Goal: Task Accomplishment & Management: Use online tool/utility

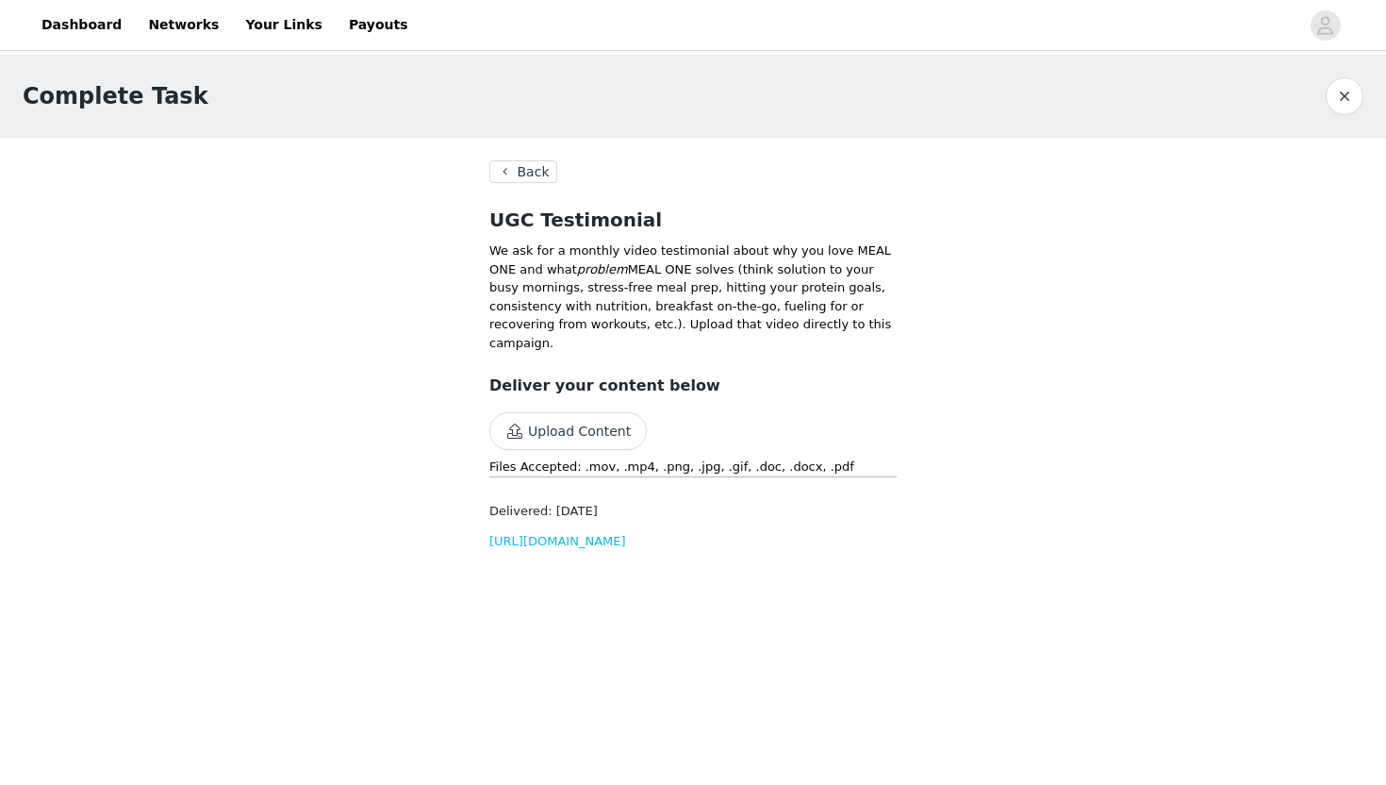
click at [513, 178] on button "Back" at bounding box center [523, 171] width 68 height 23
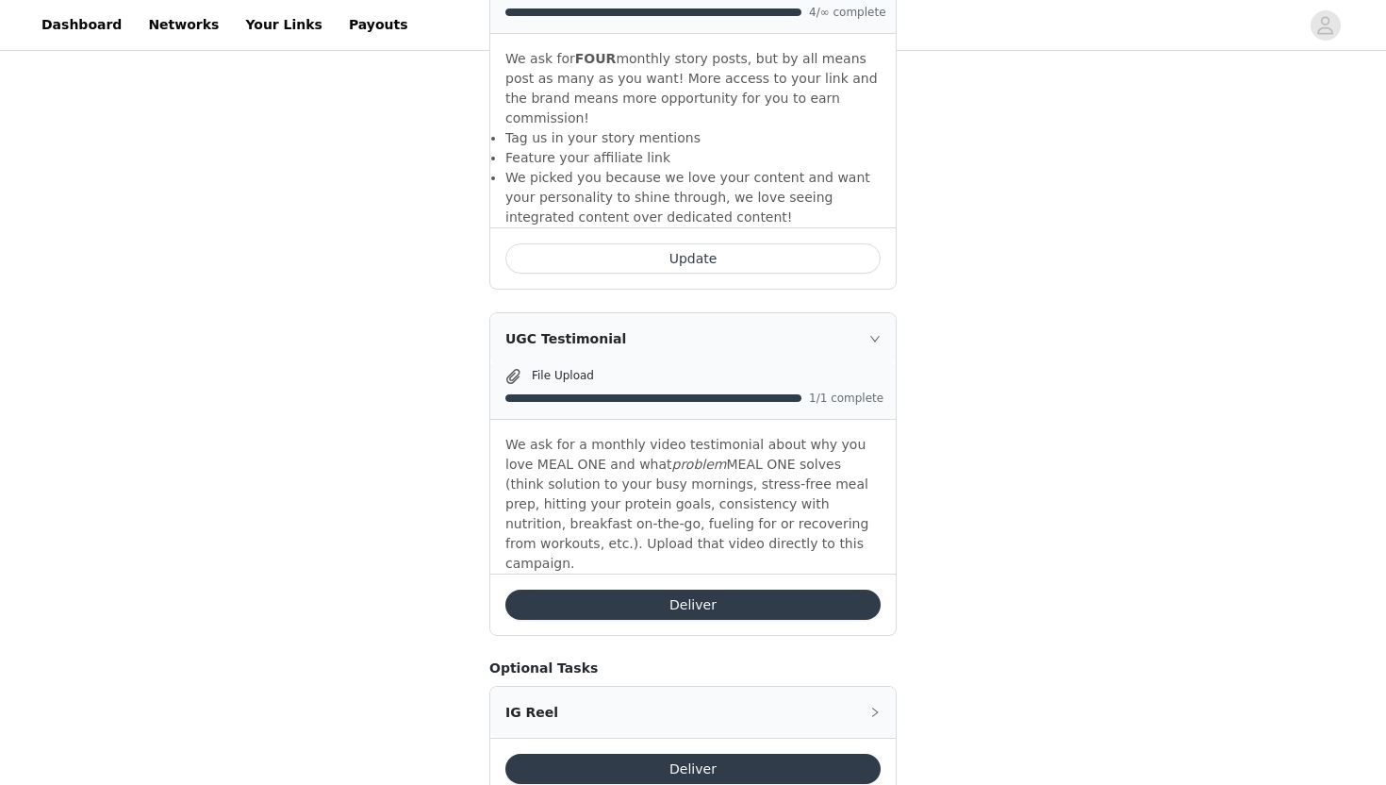
scroll to position [768, 0]
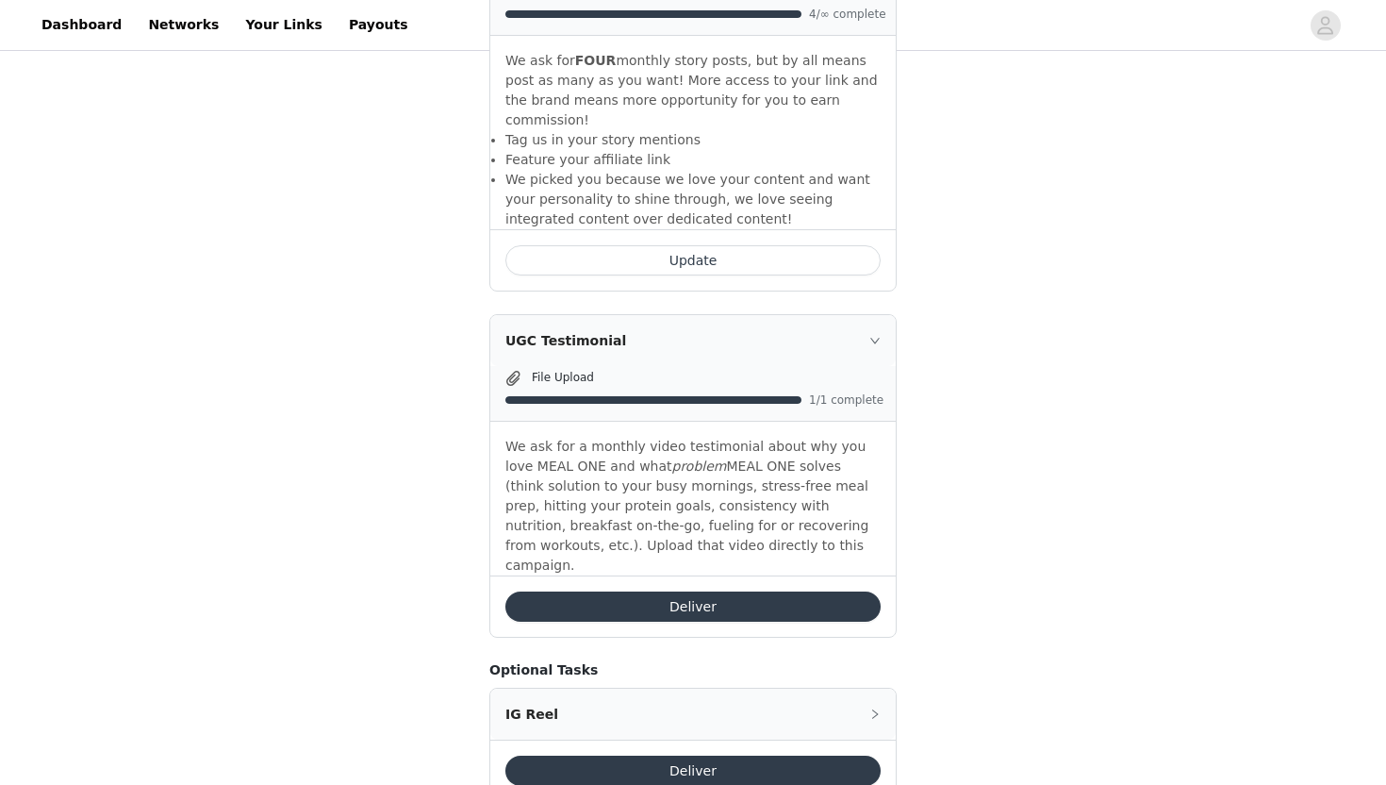
click at [582, 591] on button "Deliver" at bounding box center [692, 606] width 375 height 30
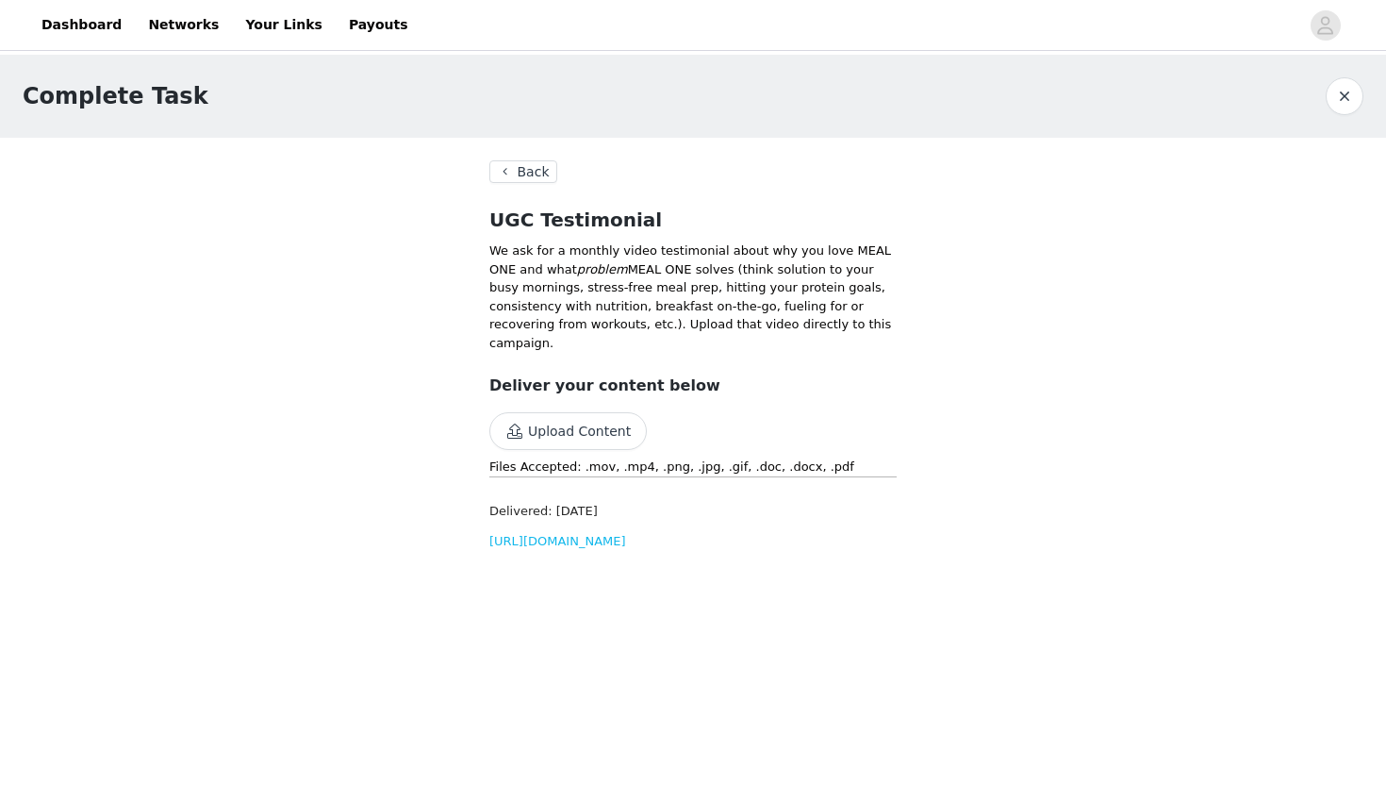
click at [499, 172] on button "Back" at bounding box center [523, 171] width 68 height 23
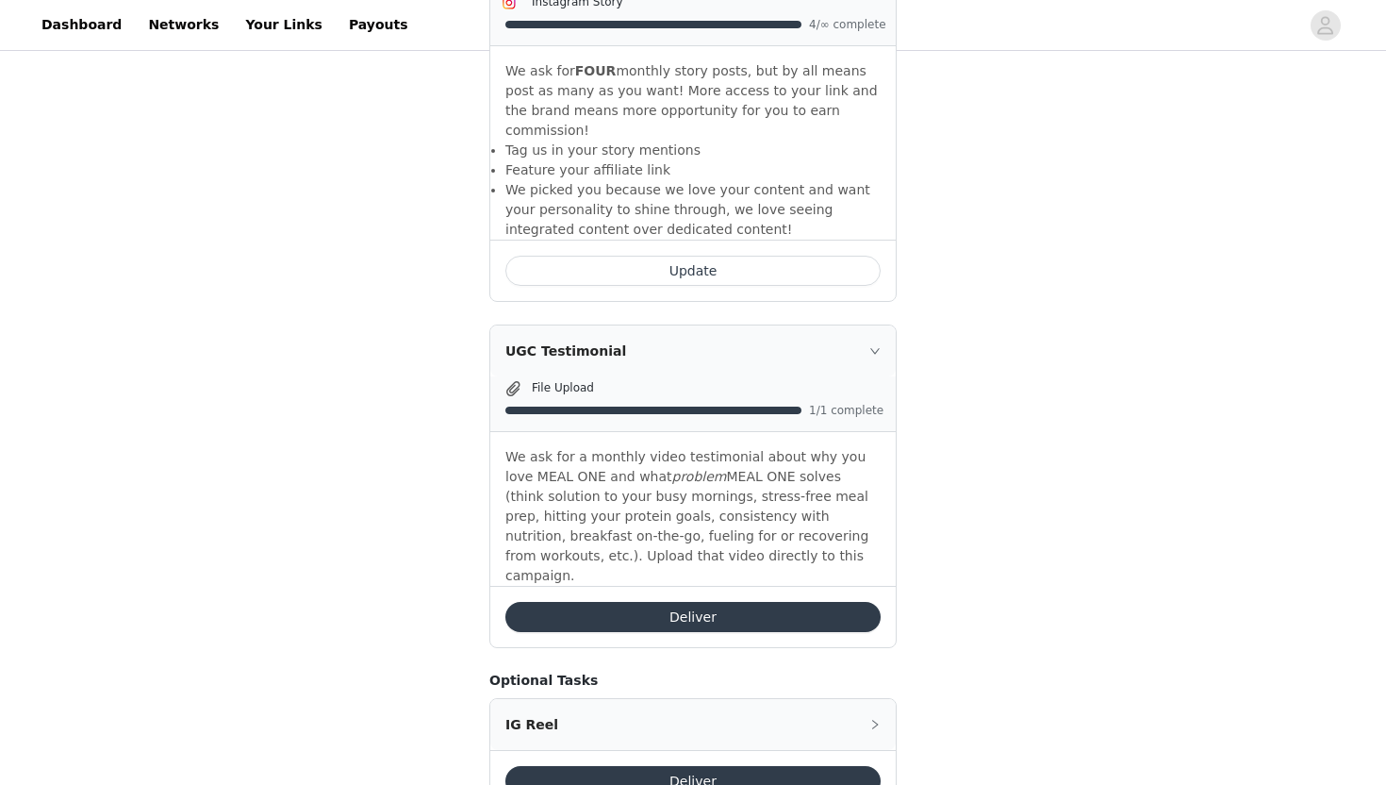
scroll to position [761, 0]
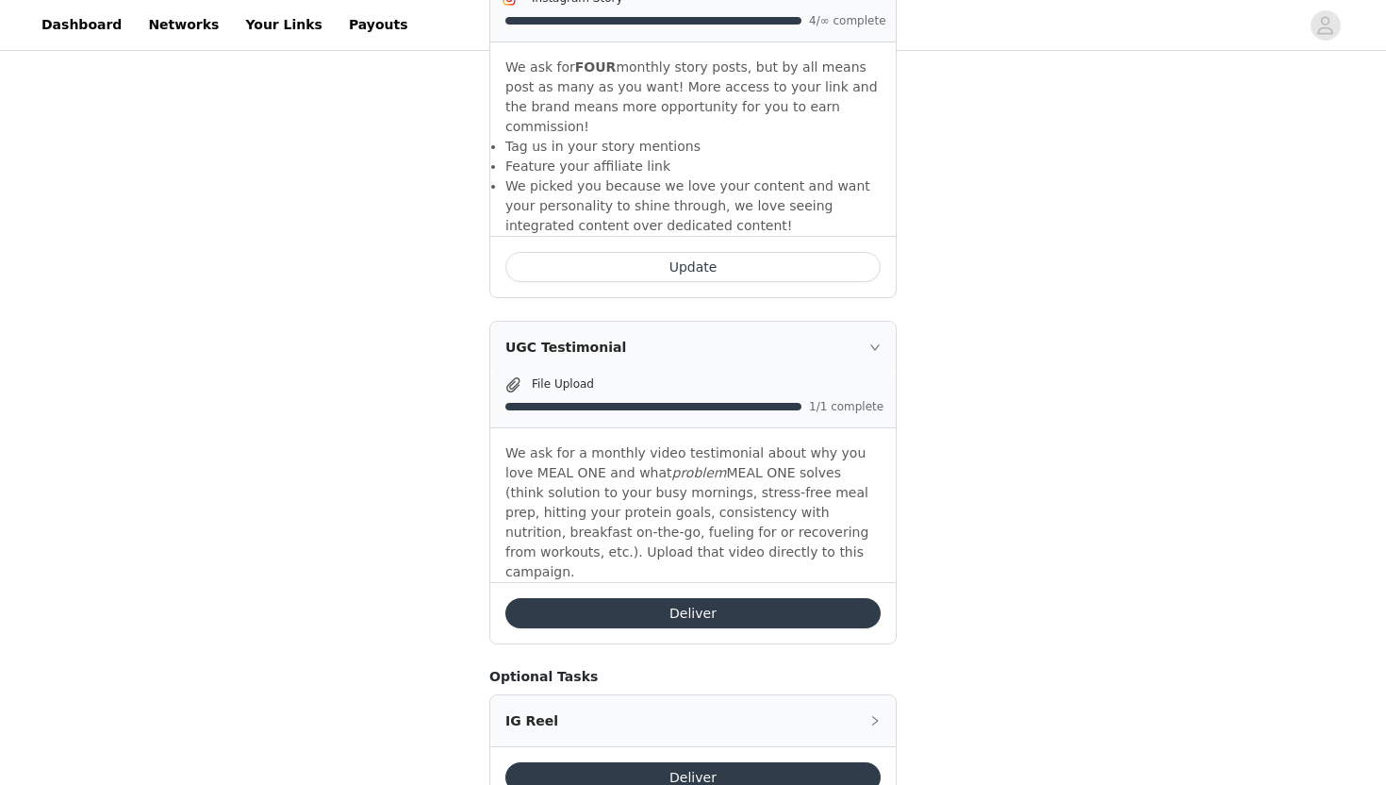
click at [872, 341] on icon "icon: right" at bounding box center [874, 346] width 11 height 11
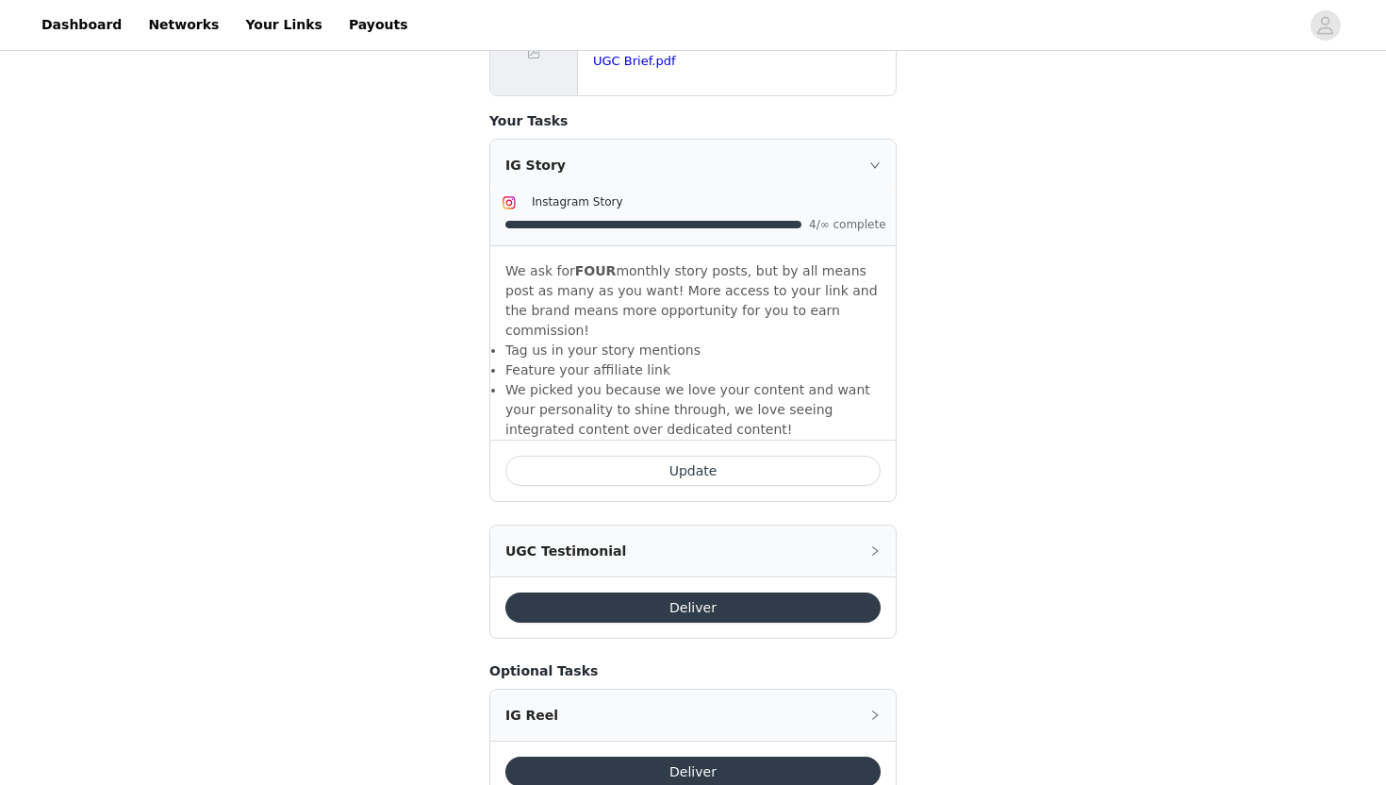
scroll to position [563, 0]
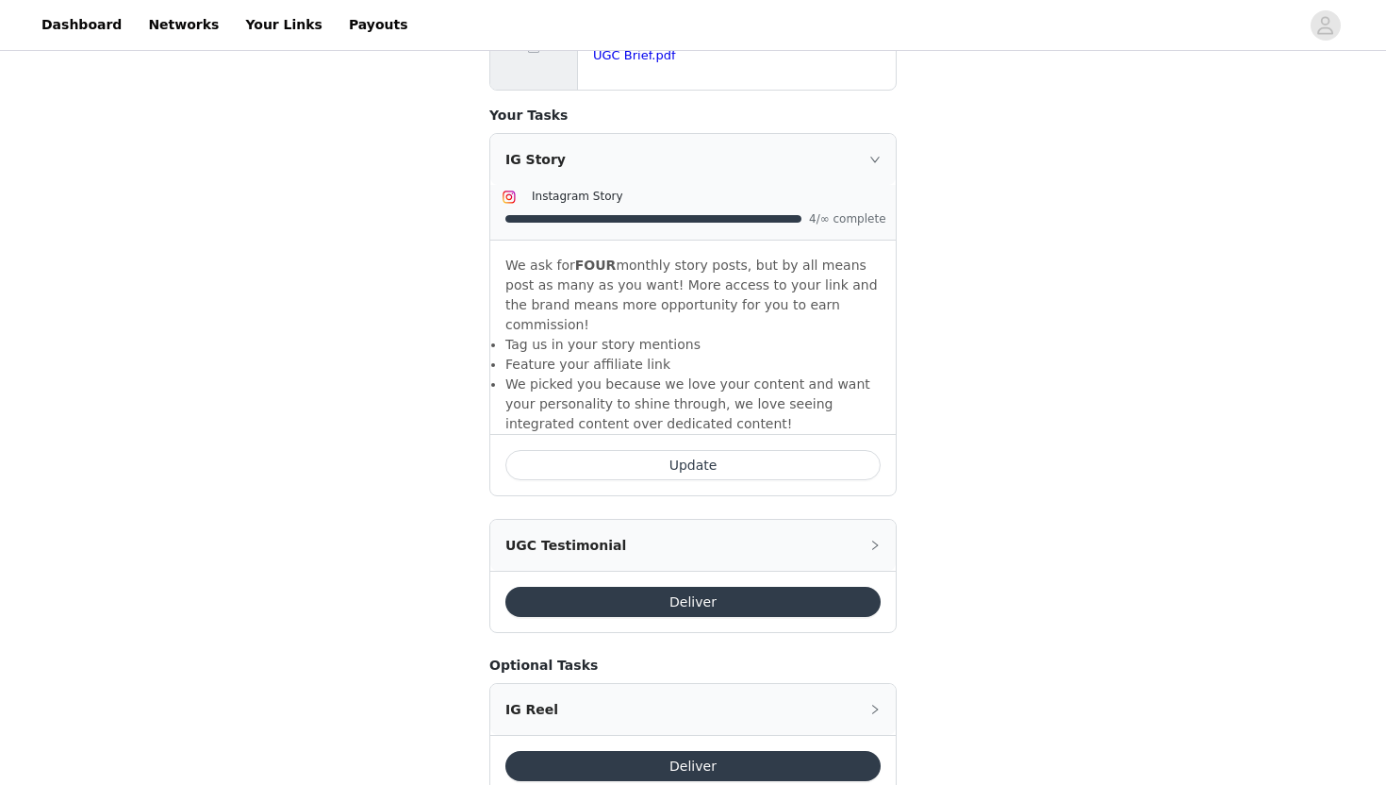
click at [874, 157] on icon "icon: right" at bounding box center [874, 159] width 11 height 11
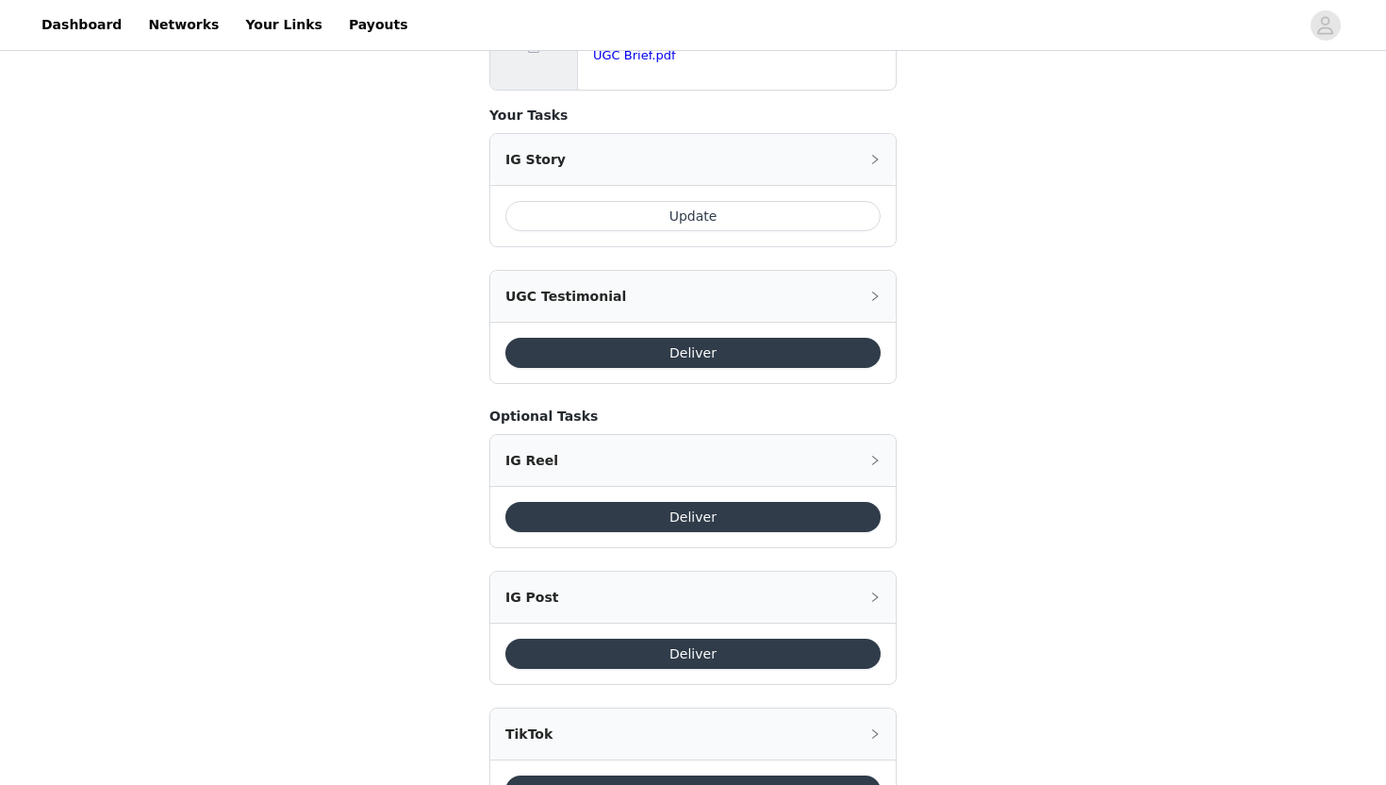
click at [739, 348] on button "Deliver" at bounding box center [692, 353] width 375 height 30
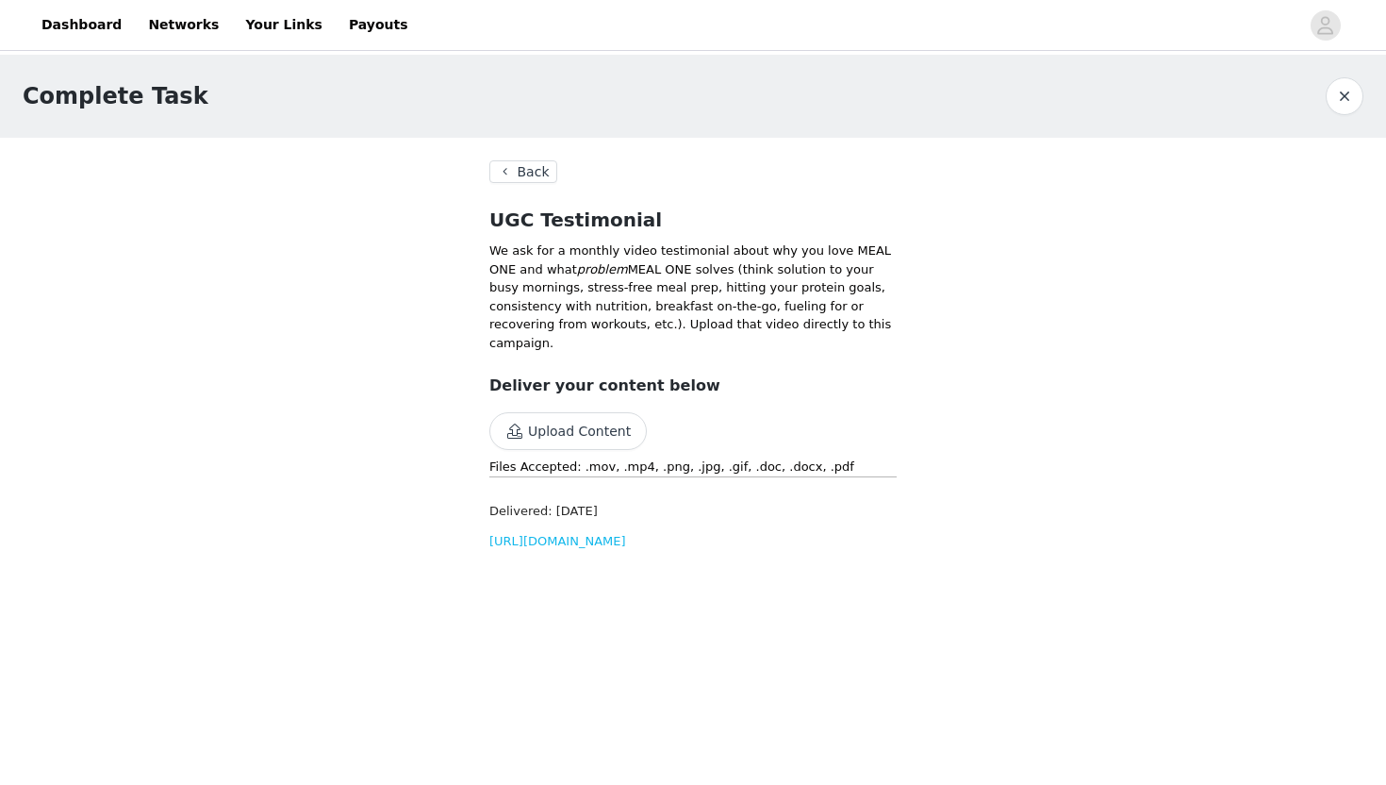
click at [512, 174] on button "Back" at bounding box center [523, 171] width 68 height 23
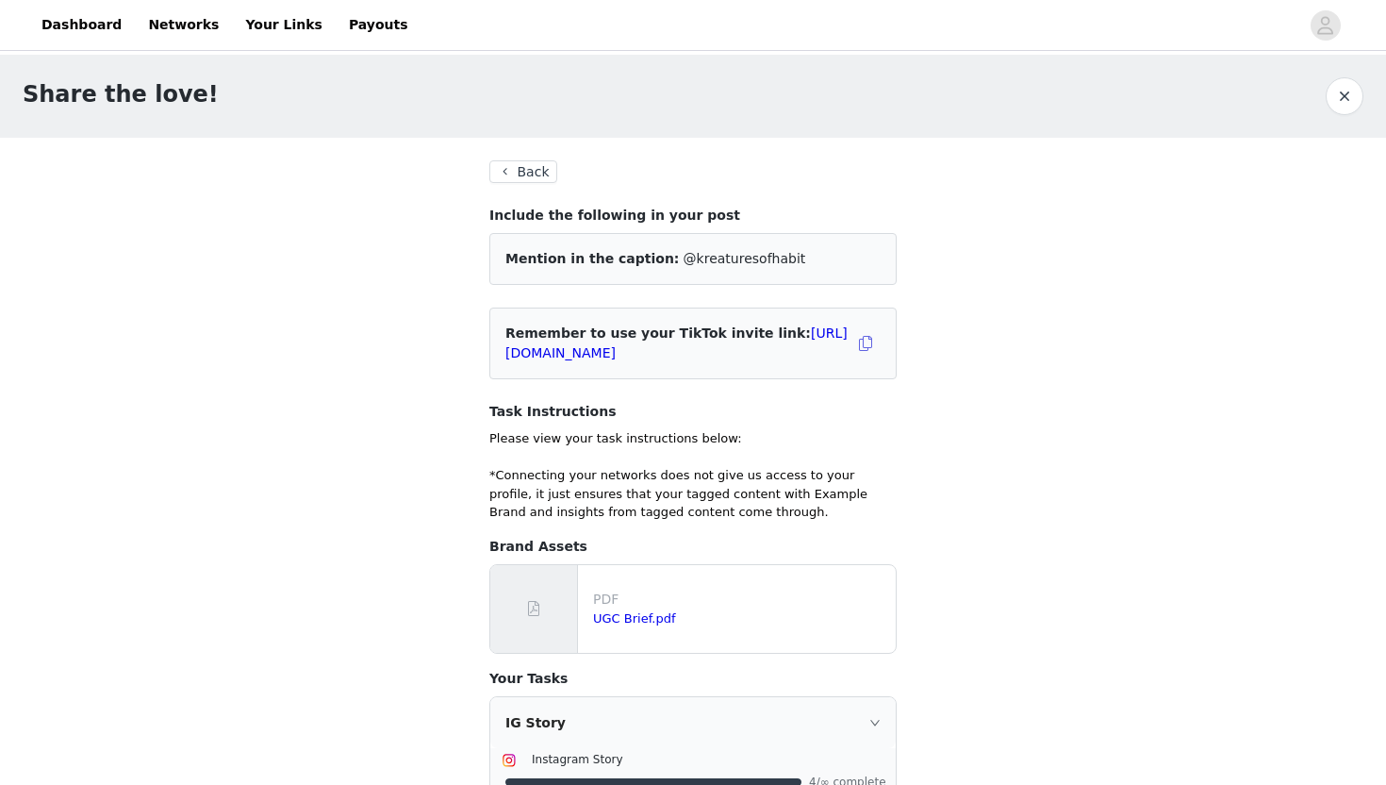
click at [511, 176] on button "Back" at bounding box center [523, 171] width 68 height 23
